Goal: Task Accomplishment & Management: Use online tool/utility

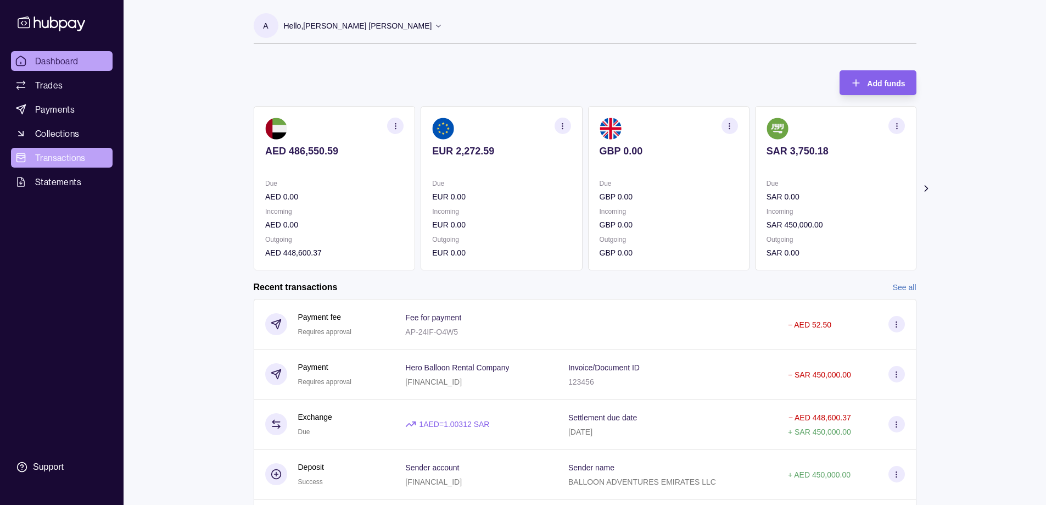
click at [69, 160] on span "Transactions" at bounding box center [60, 157] width 51 height 13
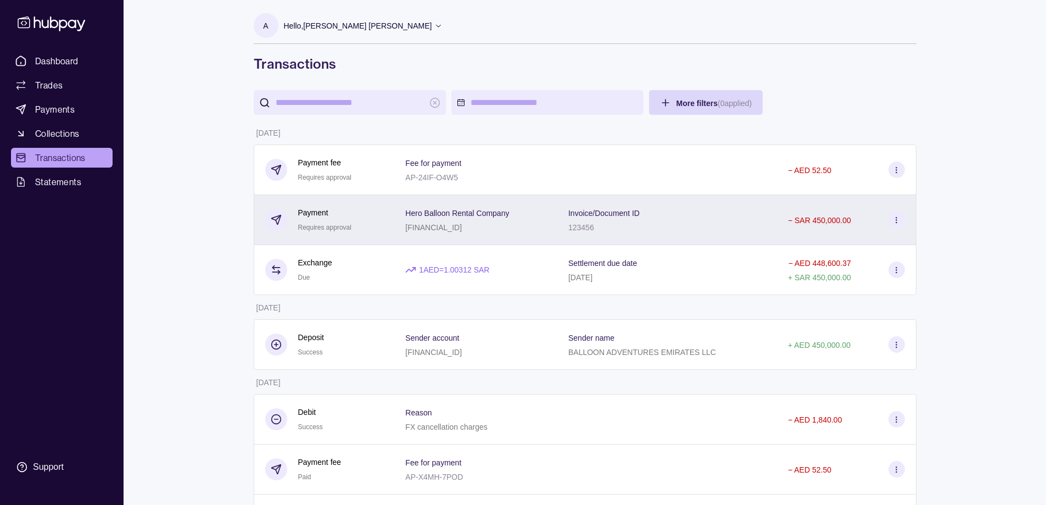
click at [337, 225] on span "Requires approval" at bounding box center [324, 227] width 53 height 8
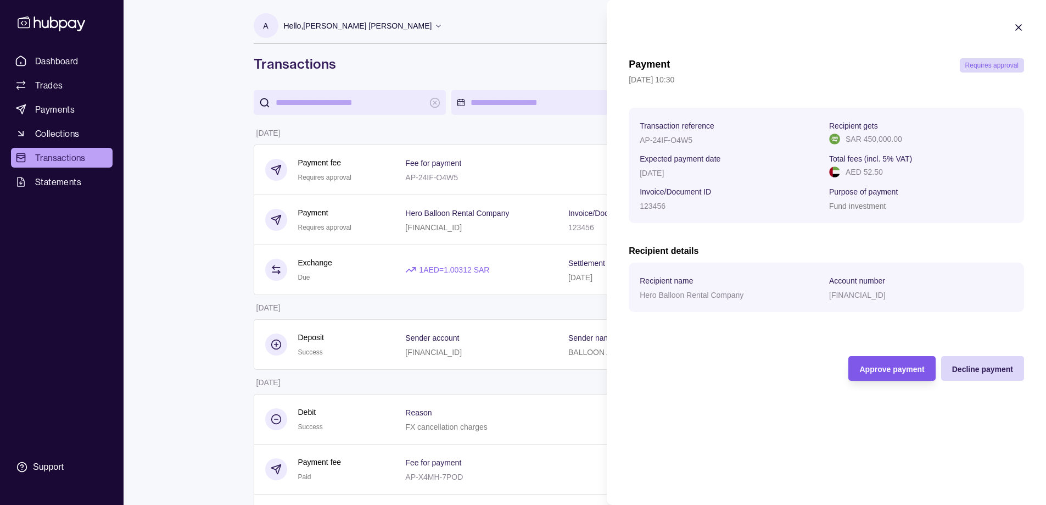
click at [884, 368] on span "Approve payment" at bounding box center [891, 369] width 65 height 9
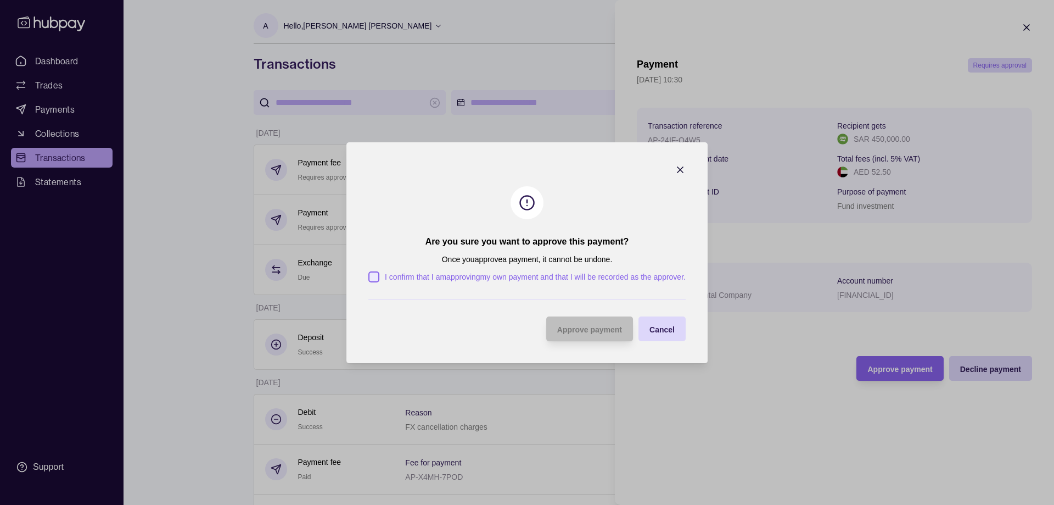
click at [374, 279] on button "I confirm that I am approving my own payment and that I will be recorded as the…" at bounding box center [373, 276] width 11 height 11
click at [593, 331] on span "Approve payment" at bounding box center [589, 329] width 65 height 9
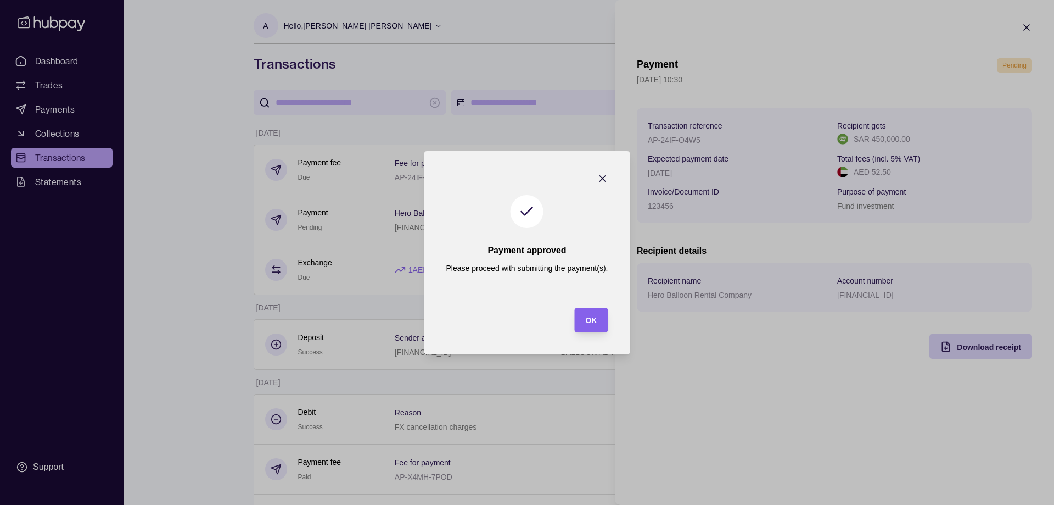
click at [602, 179] on icon "button" at bounding box center [602, 178] width 5 height 5
